Goal: Transaction & Acquisition: Purchase product/service

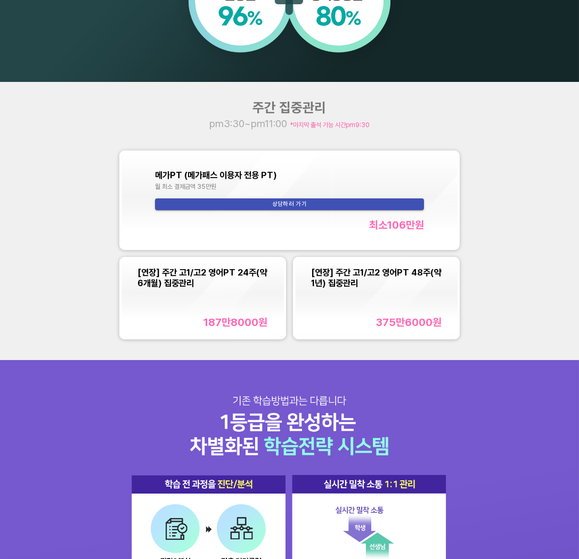
scroll to position [689, 0]
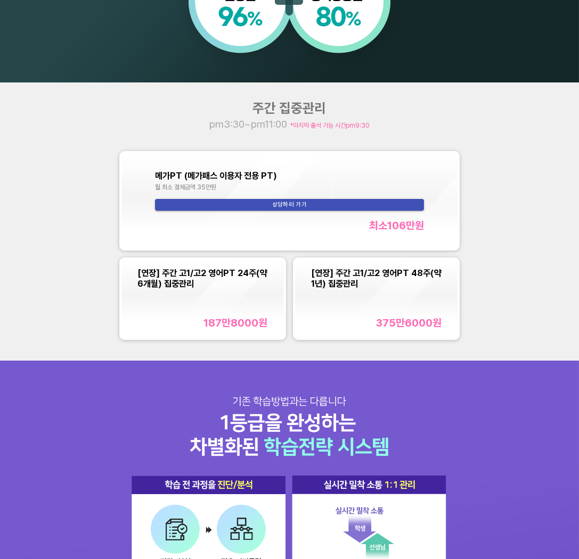
click at [206, 294] on div "[연장] 주간 고1/고2 영어PT 24주(약 6개월) 집중관리 187만8000 원" at bounding box center [202, 299] width 130 height 62
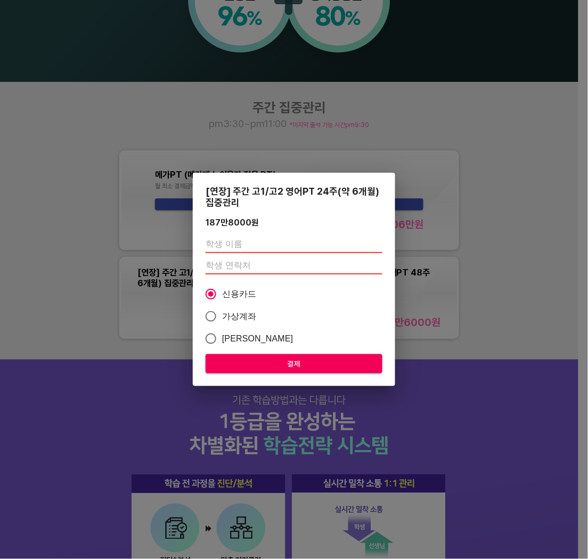
drag, startPoint x: 237, startPoint y: 242, endPoint x: 258, endPoint y: 250, distance: 22.6
click at [237, 242] on input "text" at bounding box center [293, 244] width 177 height 17
type input "[PERSON_NAME]"
click at [236, 265] on input "number" at bounding box center [293, 266] width 177 height 17
type input "01036468192"
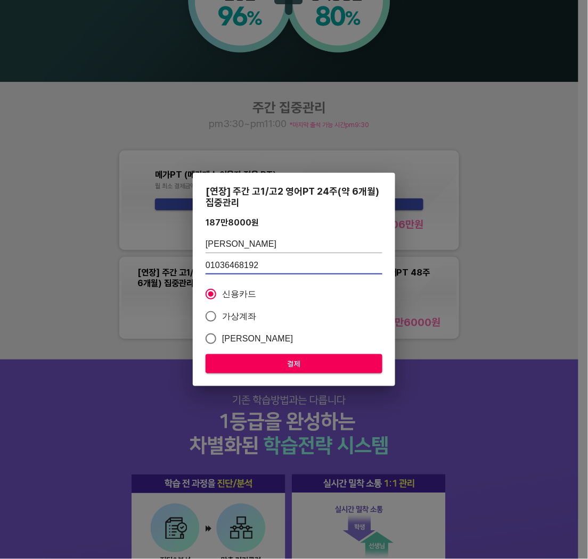
click at [292, 361] on span "결제" at bounding box center [294, 364] width 160 height 13
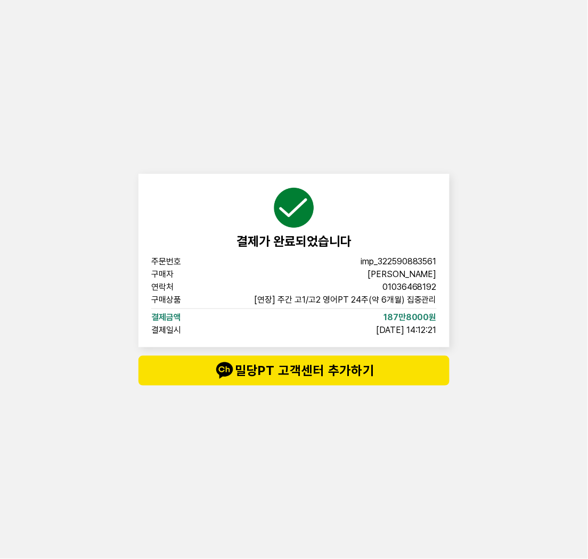
click at [515, 350] on div "결제가 완료되었습니다 주문번호 imp_[PHONE_NUMBER] 구매자 송승원 연락처 01036468192 구매상품 [연장] 주간 고1/고2 …" at bounding box center [294, 279] width 588 height 559
